Goal: Information Seeking & Learning: Compare options

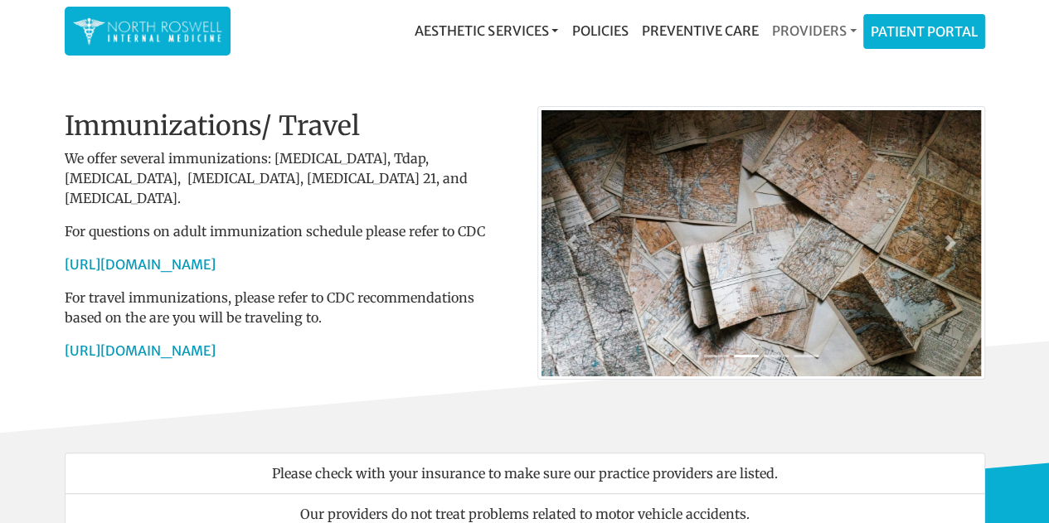
click at [812, 21] on link "Providers" at bounding box center [813, 30] width 98 height 33
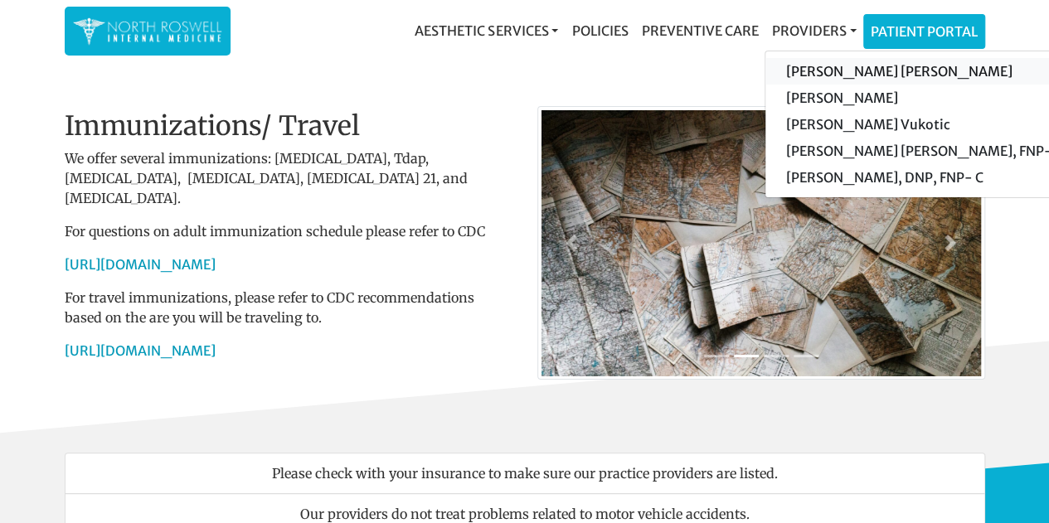
click at [813, 67] on link "[PERSON_NAME] [PERSON_NAME]" at bounding box center [922, 71] width 314 height 27
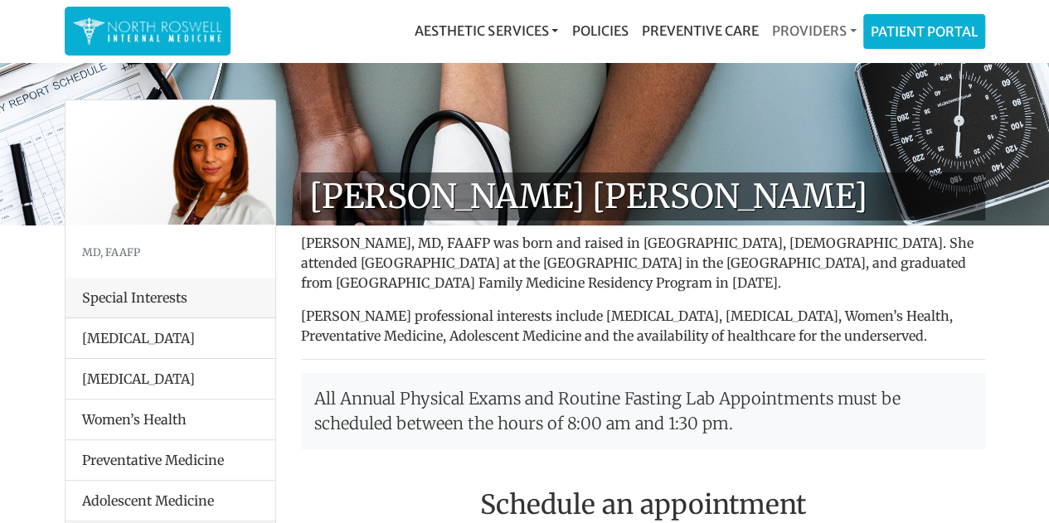
click at [807, 27] on link "Providers" at bounding box center [813, 30] width 98 height 33
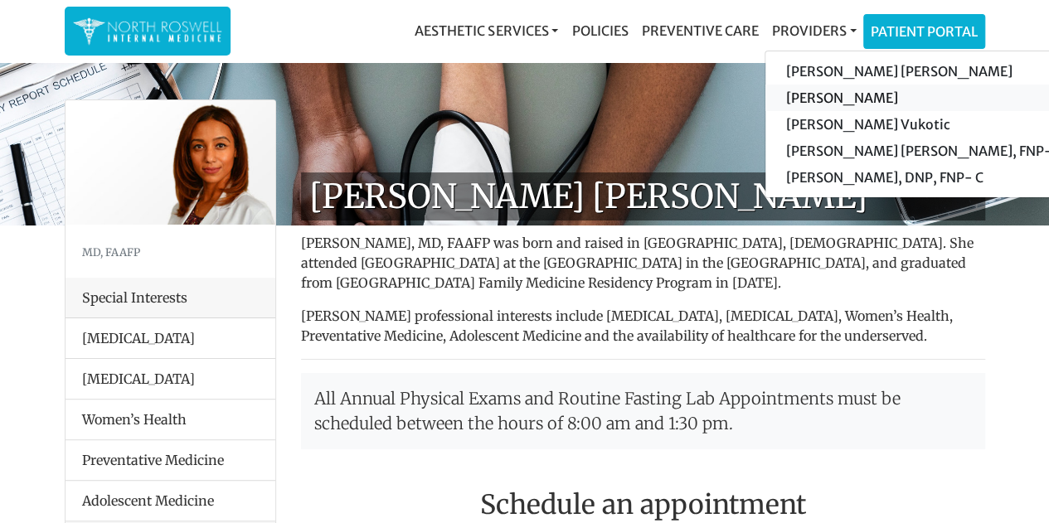
click at [804, 95] on link "[PERSON_NAME]" at bounding box center [922, 98] width 314 height 27
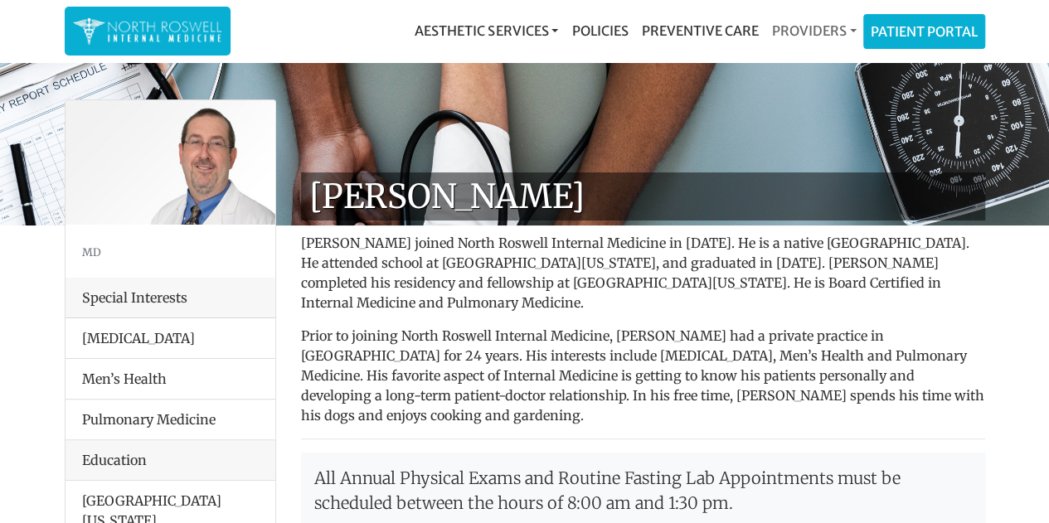
click at [823, 25] on link "Providers" at bounding box center [813, 30] width 98 height 33
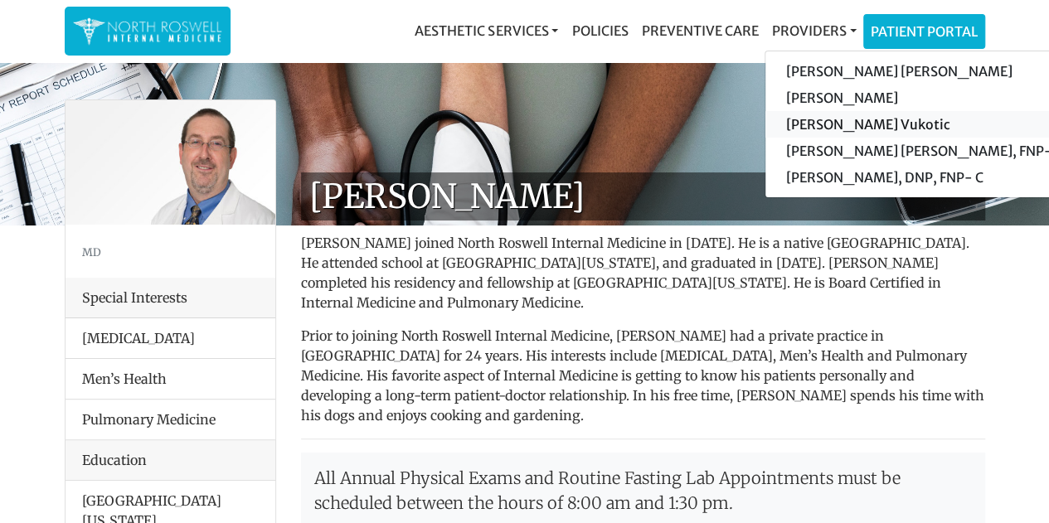
click at [822, 125] on link "[PERSON_NAME] Vukotic" at bounding box center [922, 124] width 314 height 27
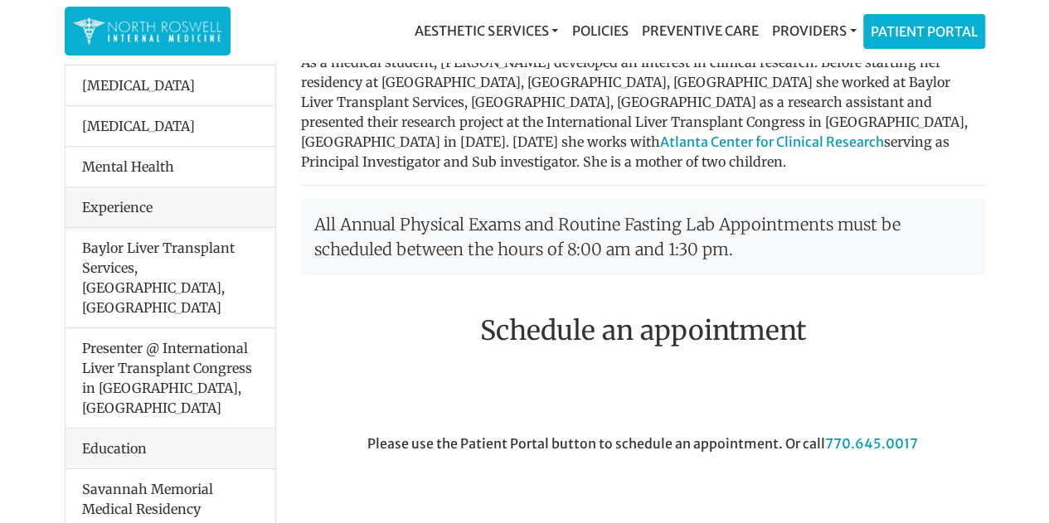
scroll to position [497, 0]
